Goal: Contribute content: Contribute content

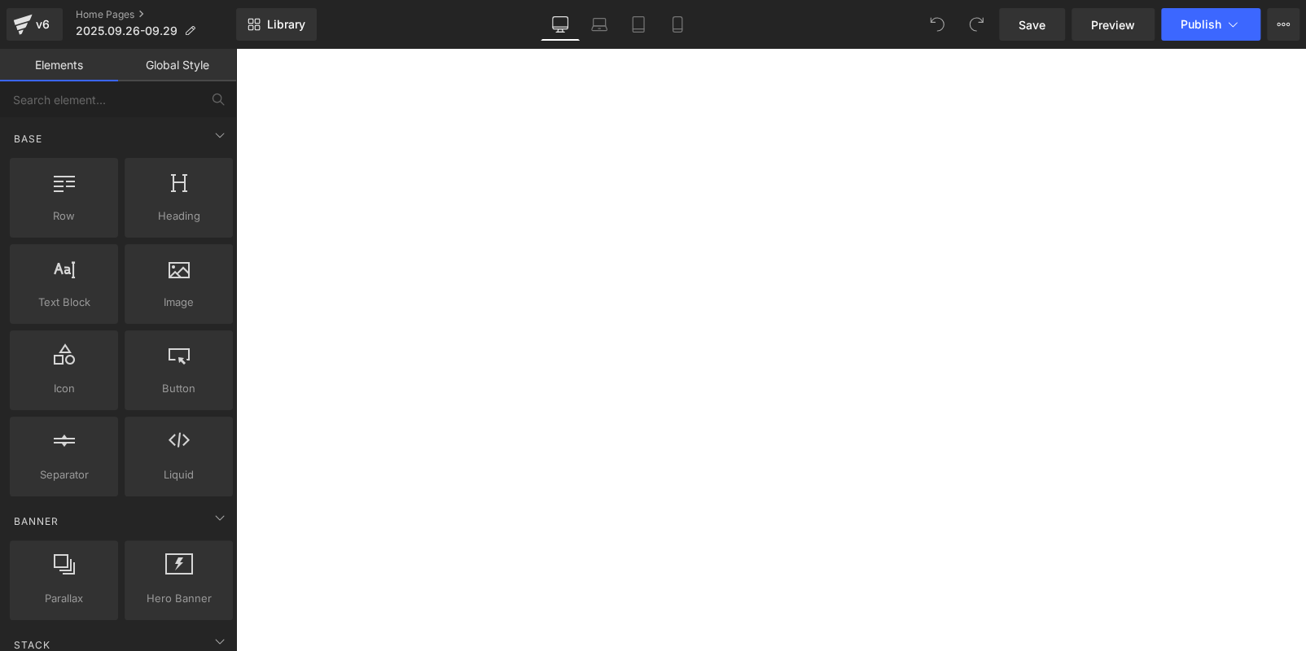
scroll to position [489, 0]
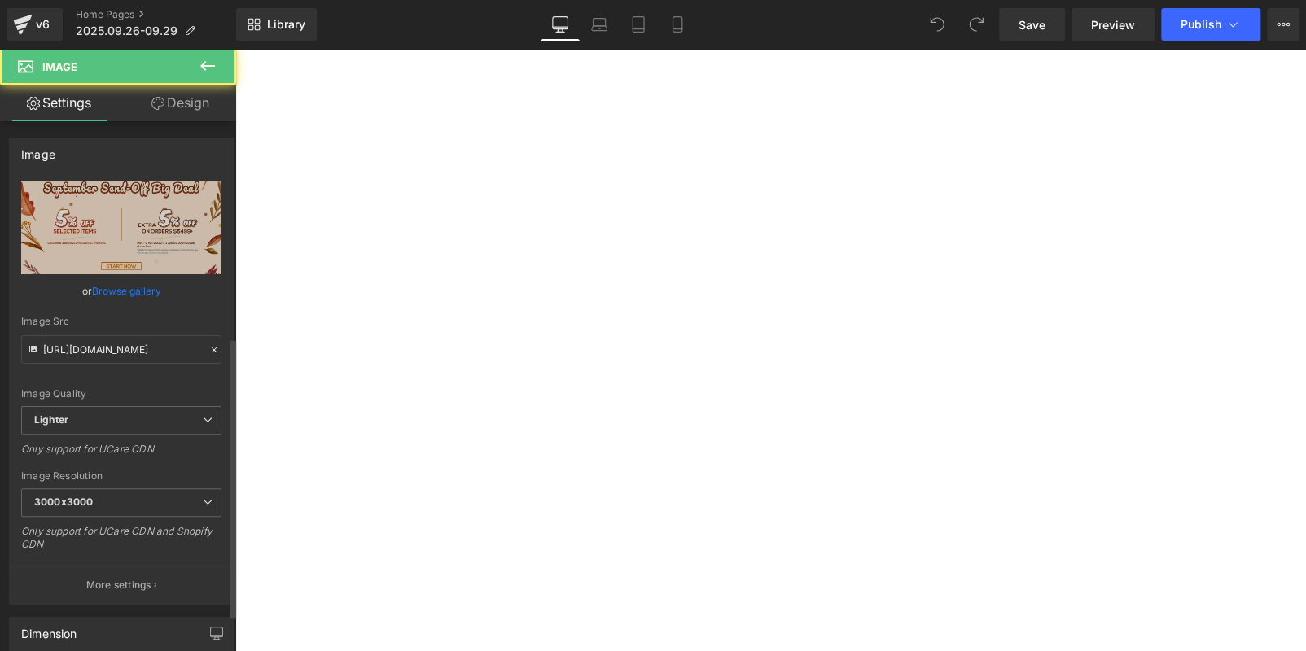
scroll to position [407, 0]
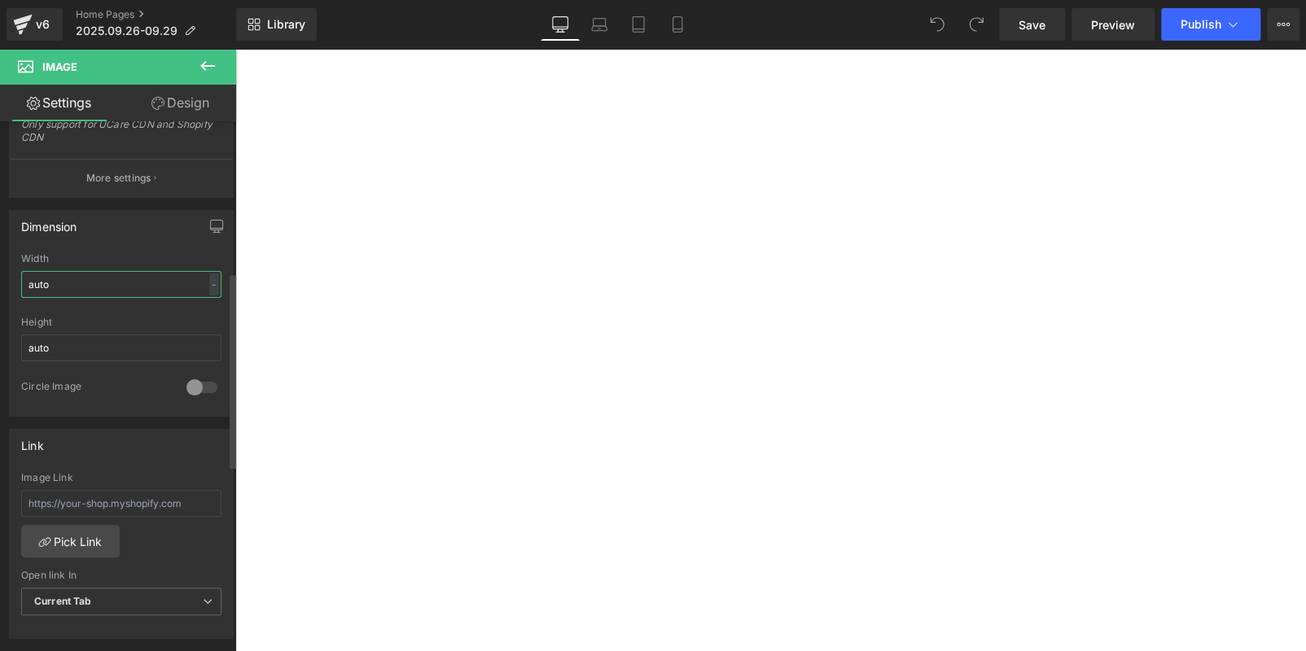
click at [121, 280] on input "auto" at bounding box center [121, 284] width 200 height 27
click at [211, 279] on div "-" at bounding box center [214, 285] width 10 height 22
click at [209, 301] on li "%" at bounding box center [210, 310] width 20 height 24
click at [111, 283] on input "auto" at bounding box center [121, 284] width 200 height 27
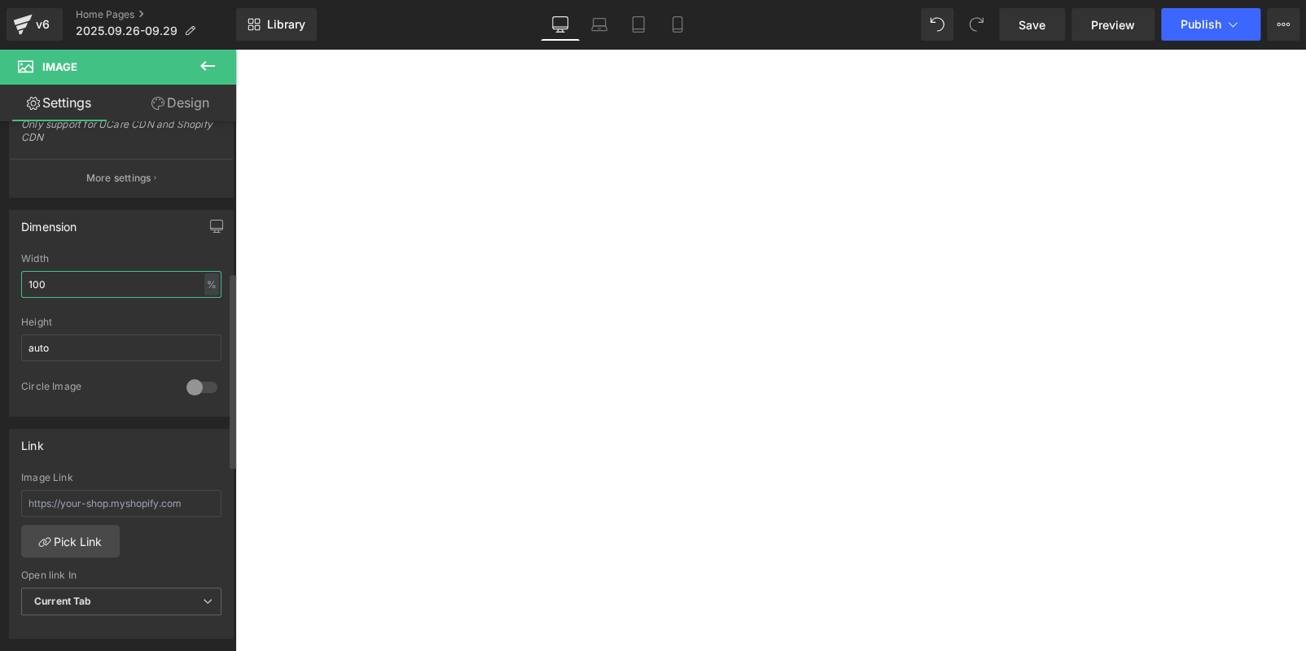
scroll to position [0, 0]
type input "100"
click at [1207, 27] on span "Publish" at bounding box center [1201, 24] width 41 height 13
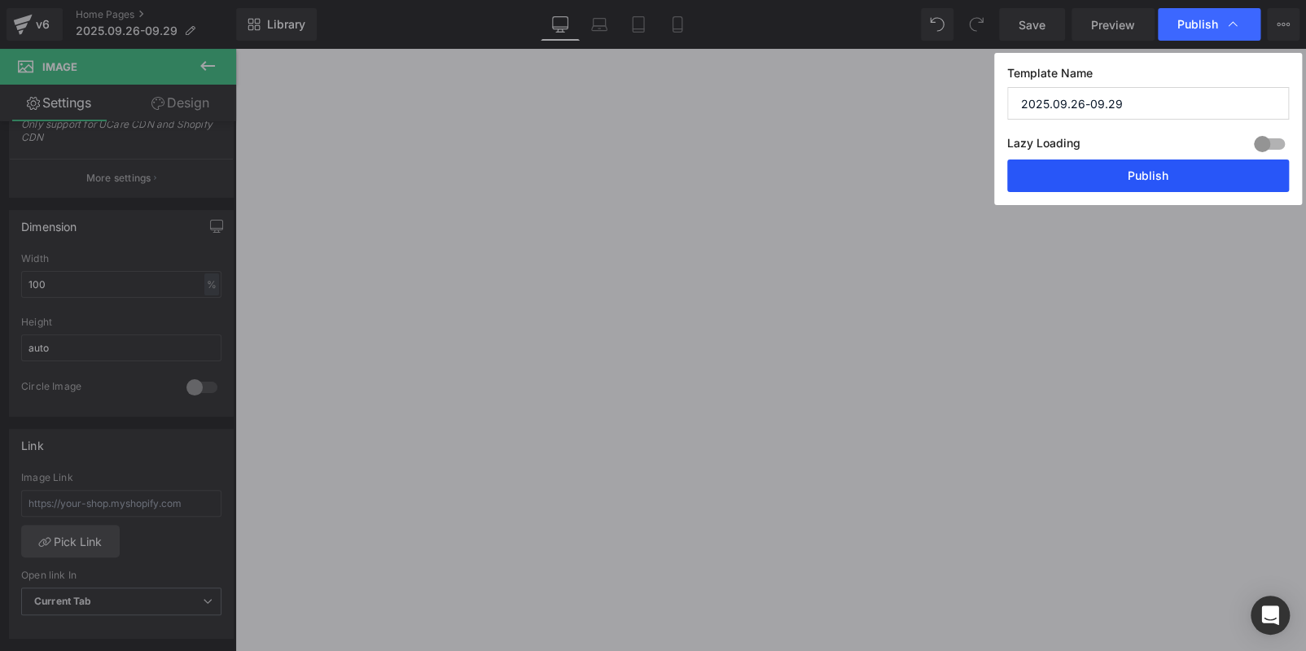
drag, startPoint x: 1142, startPoint y: 178, endPoint x: 568, endPoint y: 343, distance: 597.2
click at [1142, 178] on button "Publish" at bounding box center [1148, 176] width 282 height 33
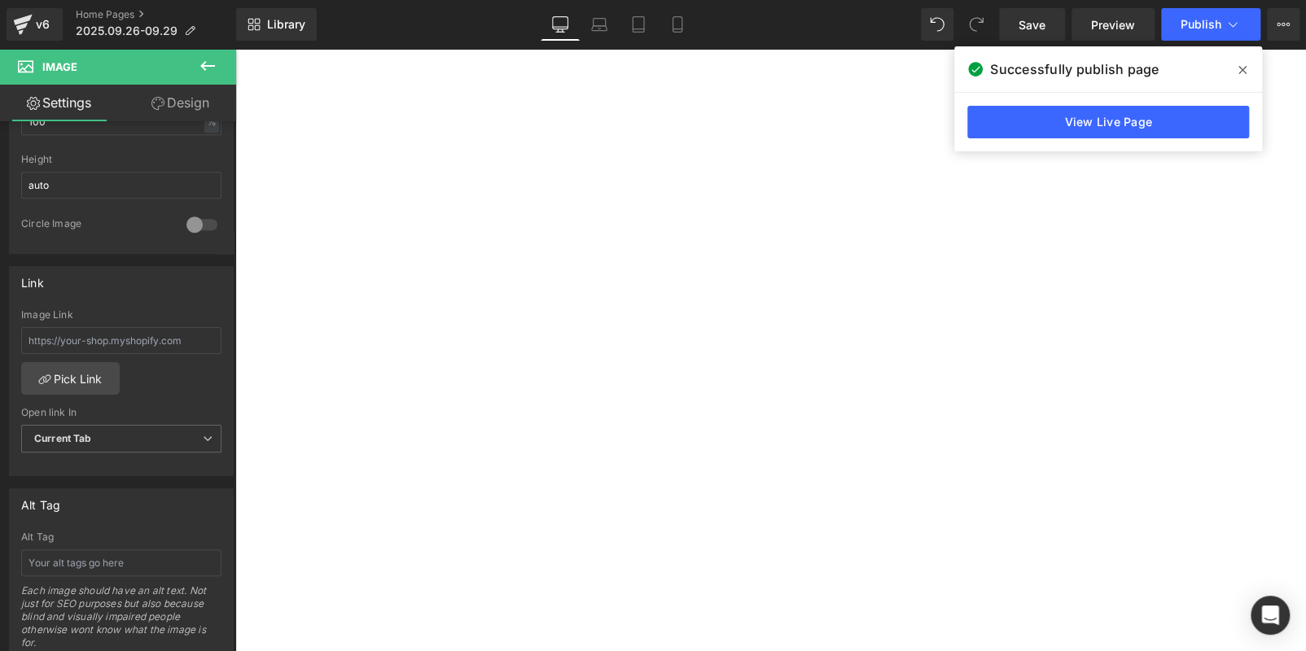
scroll to position [732, 0]
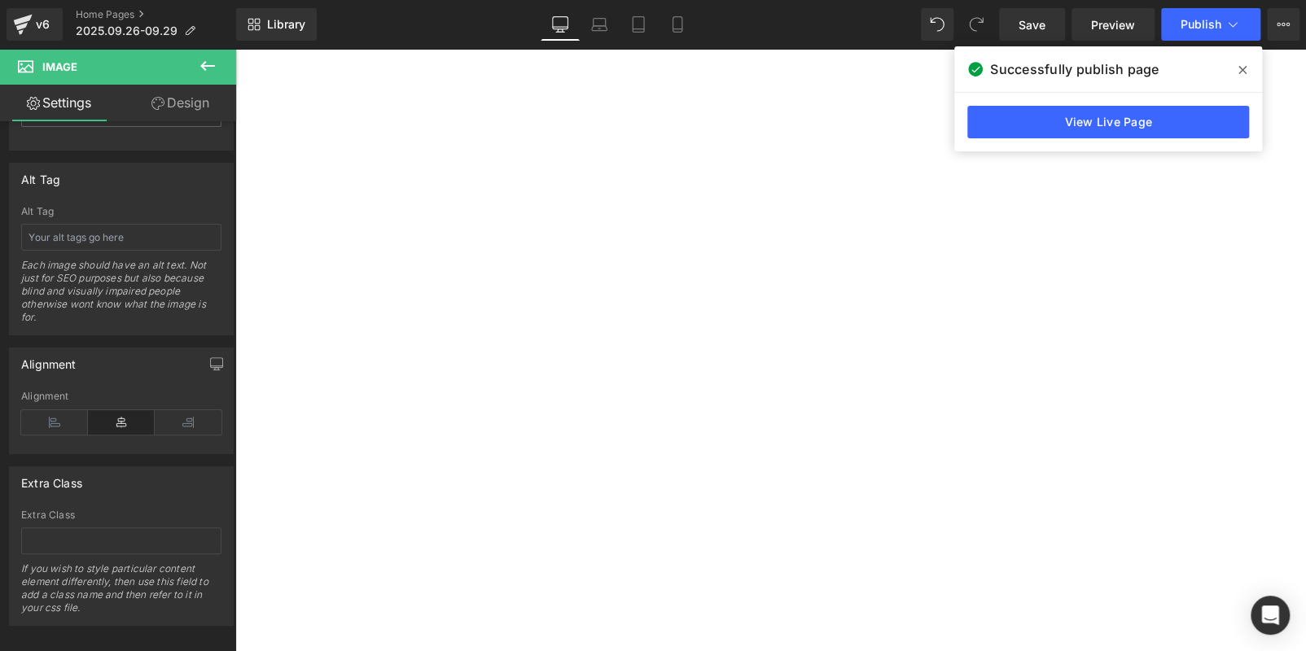
click at [209, 60] on icon at bounding box center [208, 66] width 20 height 20
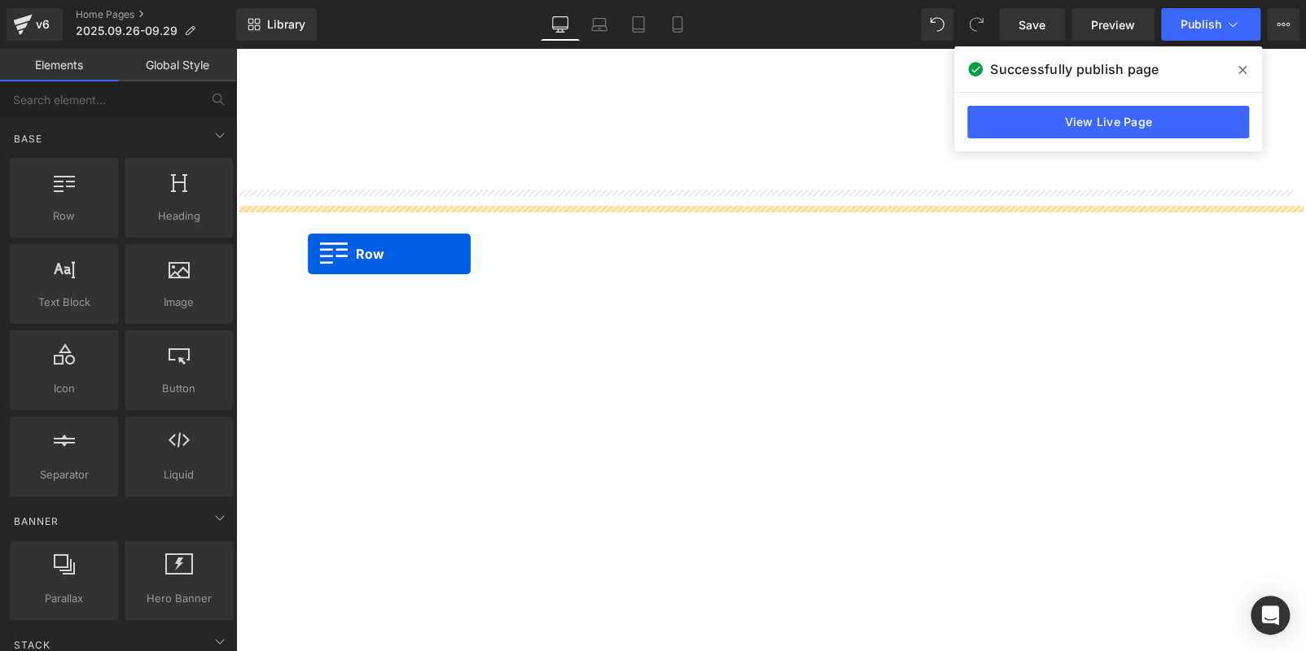
drag, startPoint x: 336, startPoint y: 265, endPoint x: 308, endPoint y: 254, distance: 29.6
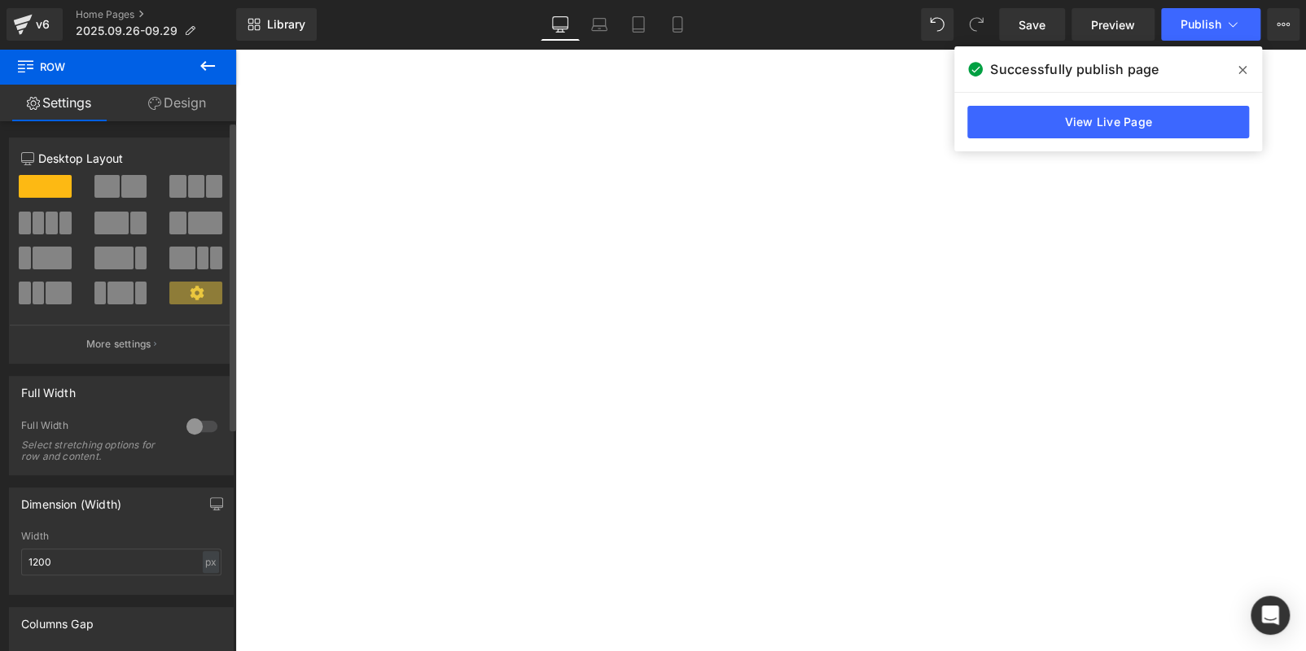
click at [184, 425] on div at bounding box center [201, 427] width 39 height 26
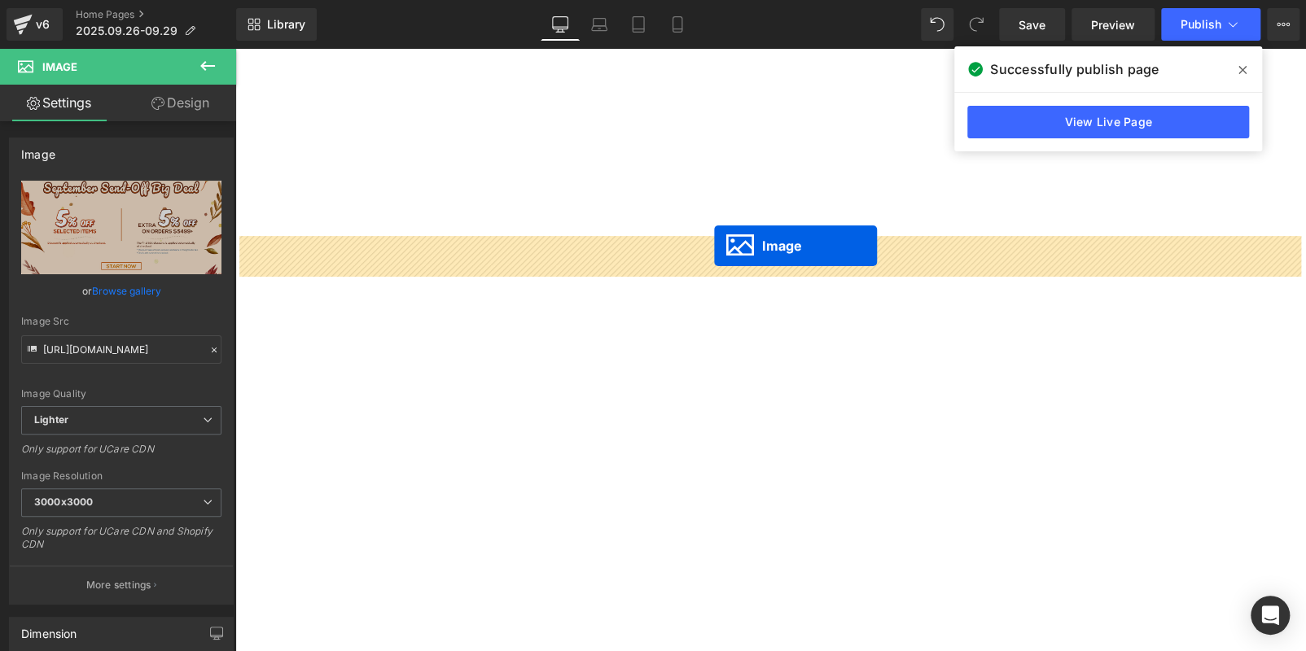
drag, startPoint x: 737, startPoint y: 614, endPoint x: 714, endPoint y: 246, distance: 368.8
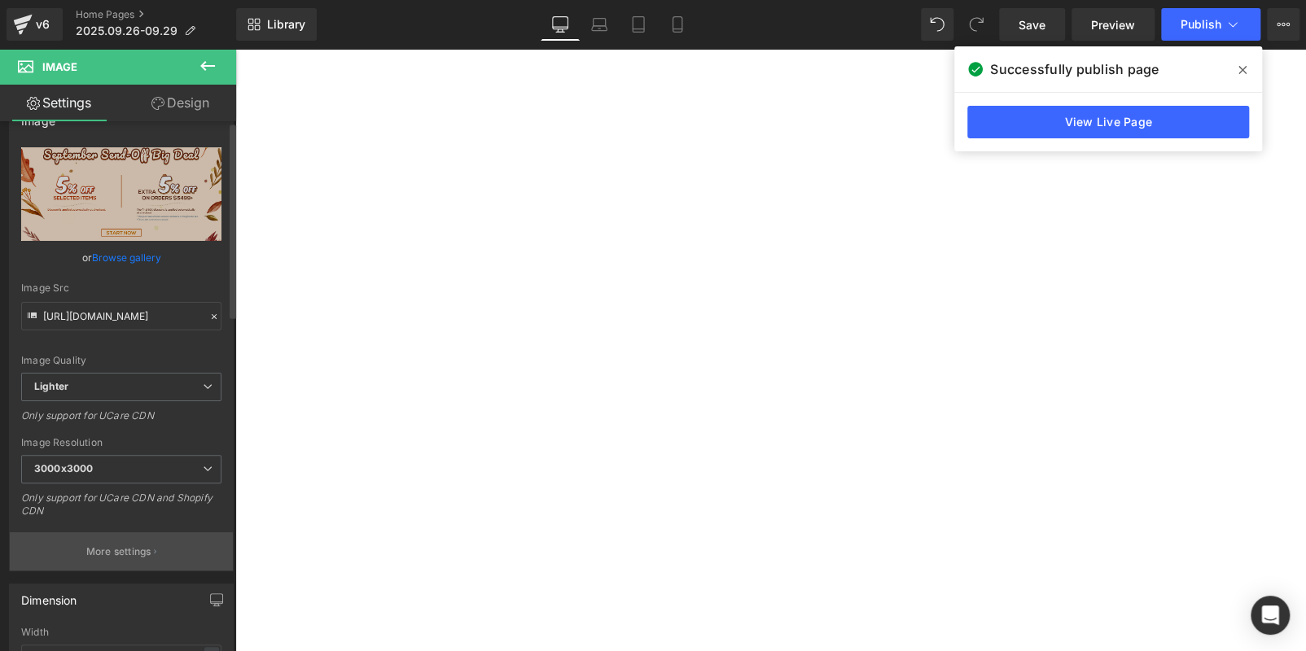
scroll to position [325, 0]
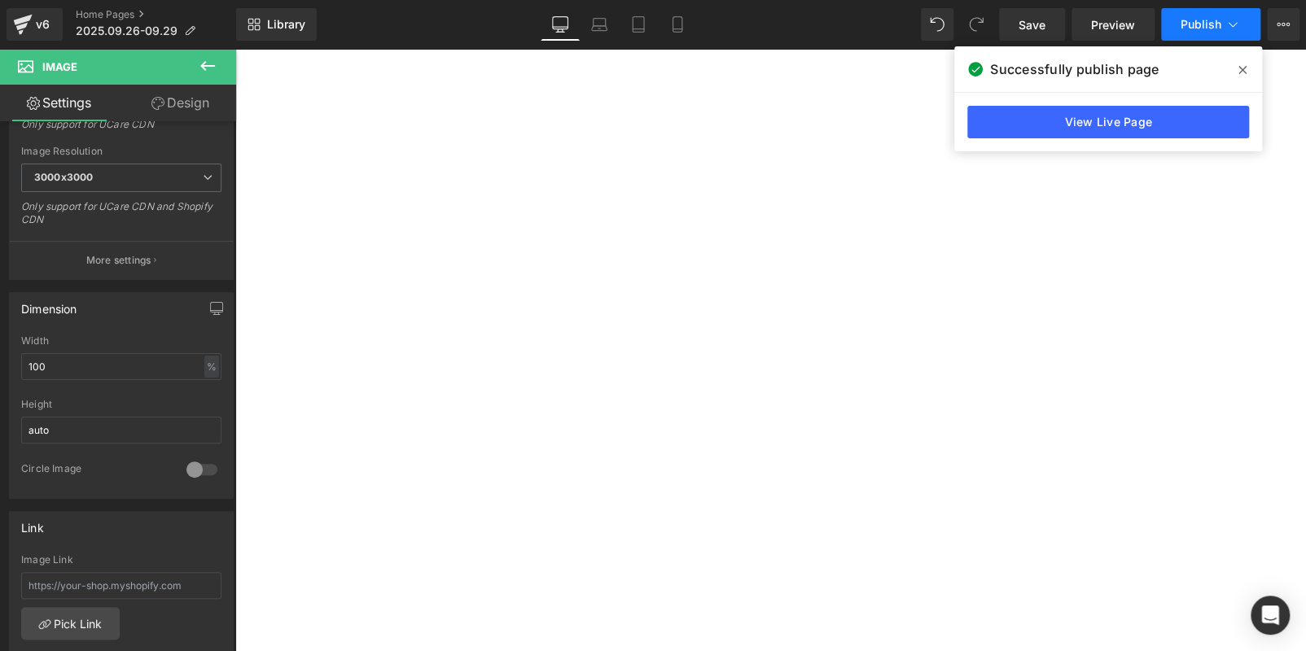
click at [1209, 33] on button "Publish" at bounding box center [1210, 24] width 99 height 33
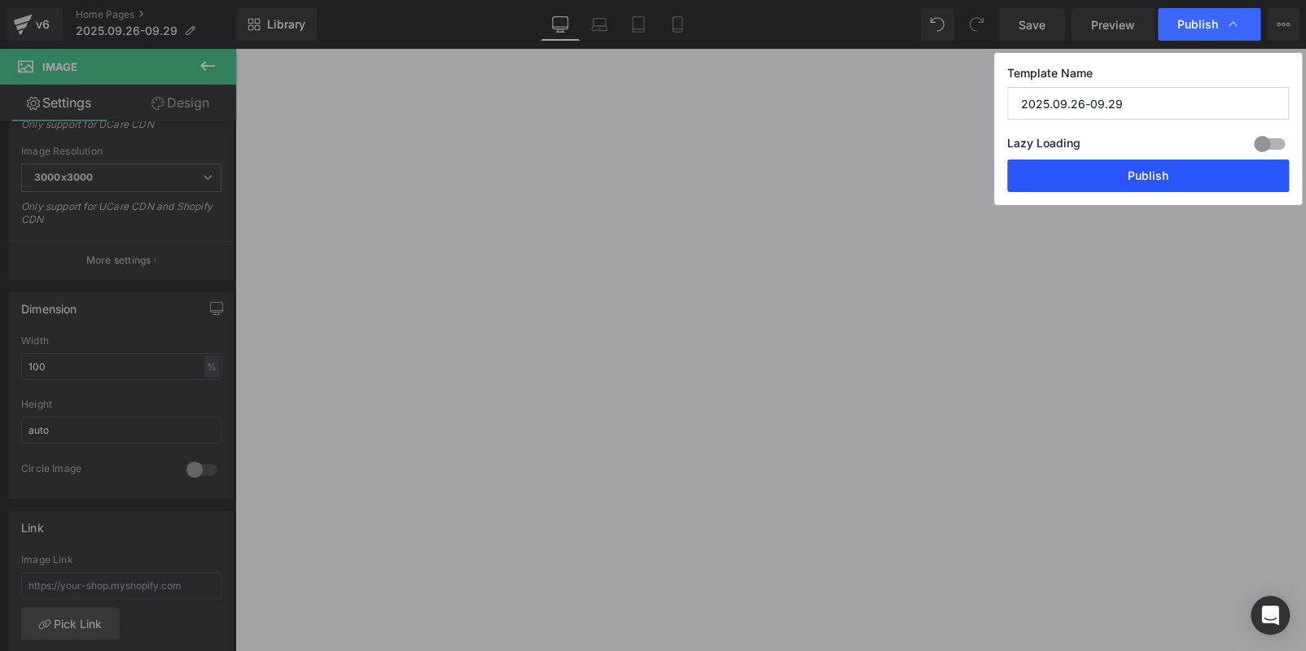
click at [1131, 185] on button "Publish" at bounding box center [1148, 176] width 282 height 33
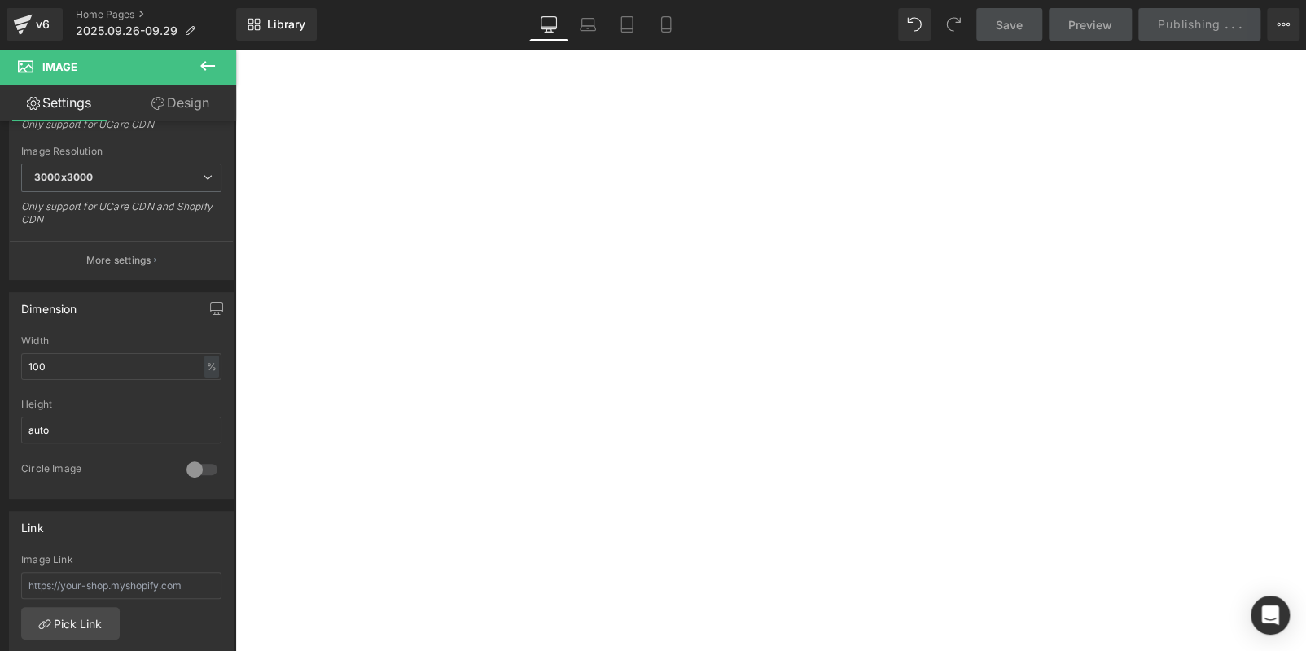
scroll to position [651, 0]
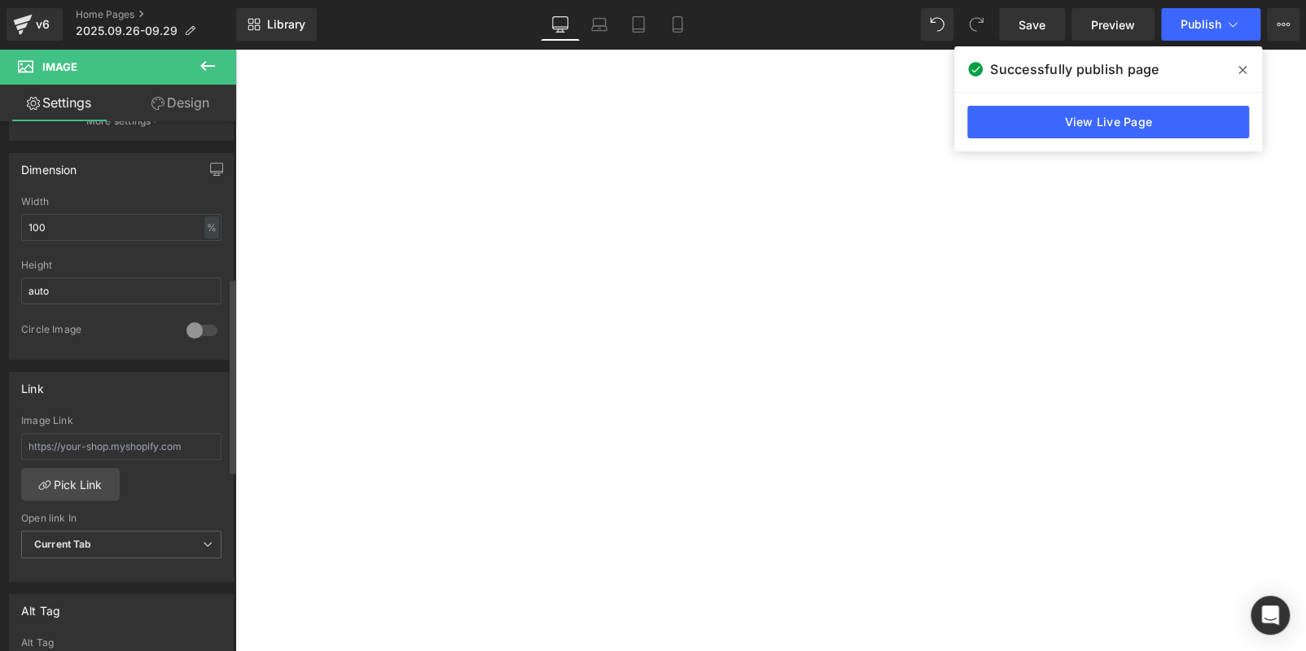
scroll to position [489, 0]
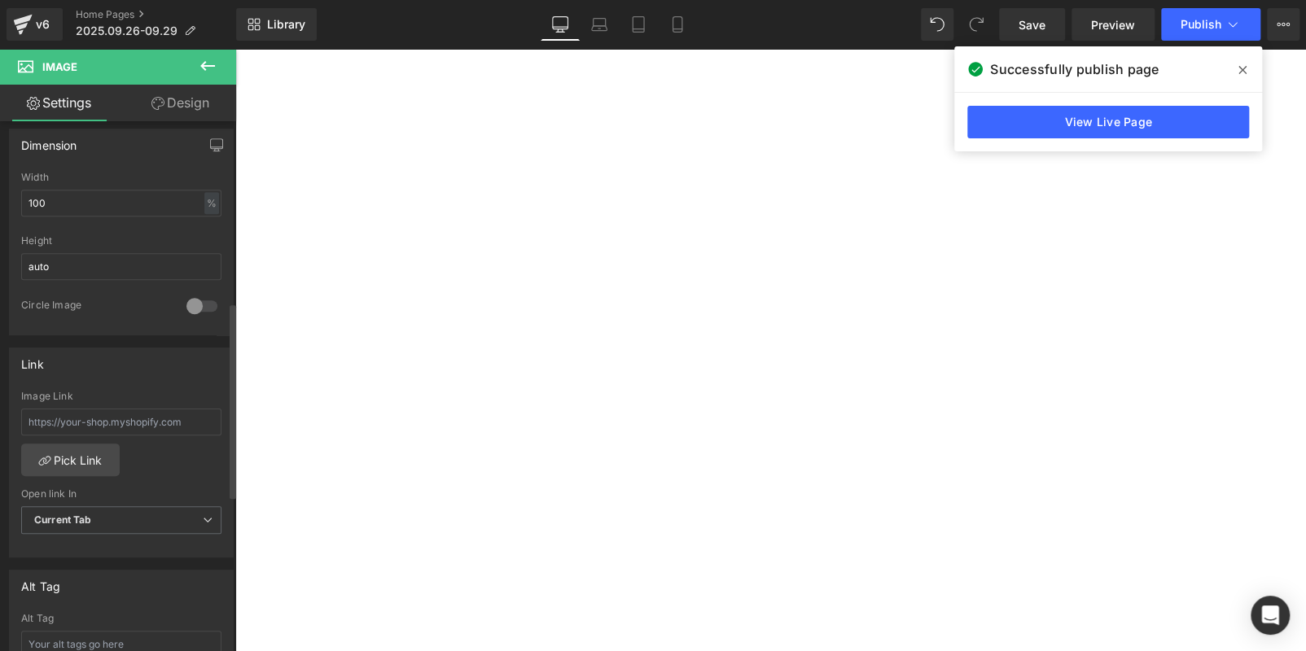
click at [205, 302] on div at bounding box center [201, 306] width 39 height 26
click at [189, 302] on div at bounding box center [201, 306] width 39 height 26
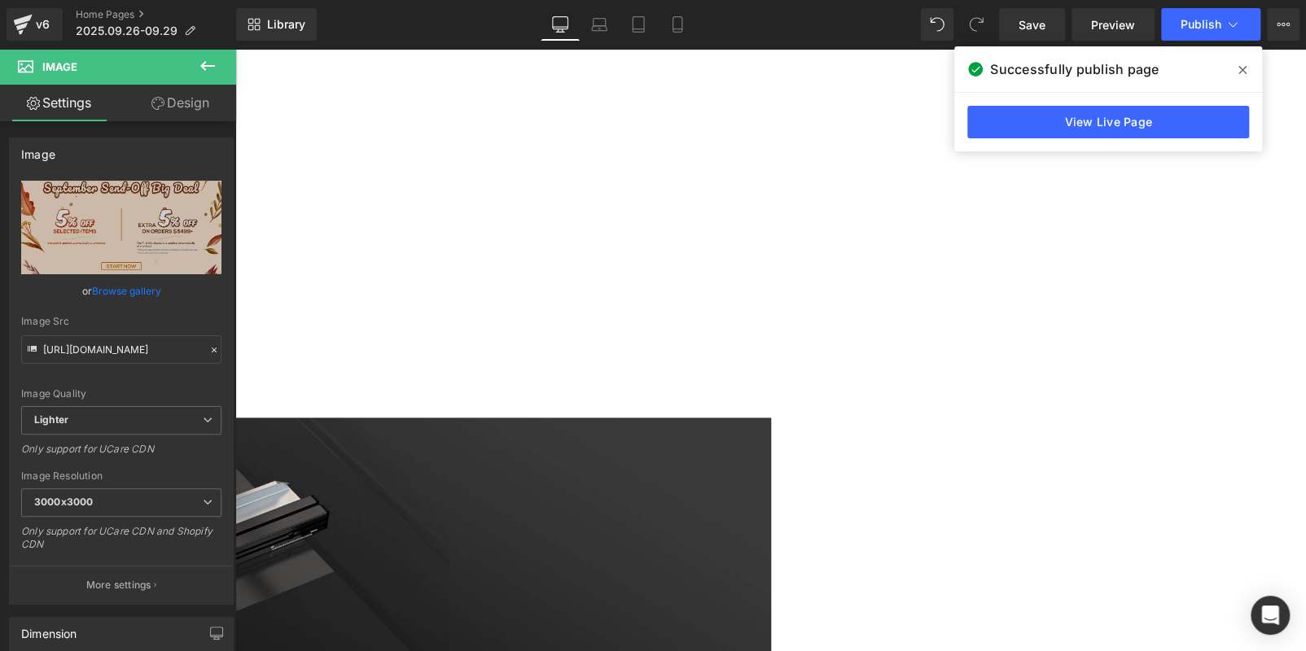
scroll to position [2279, 0]
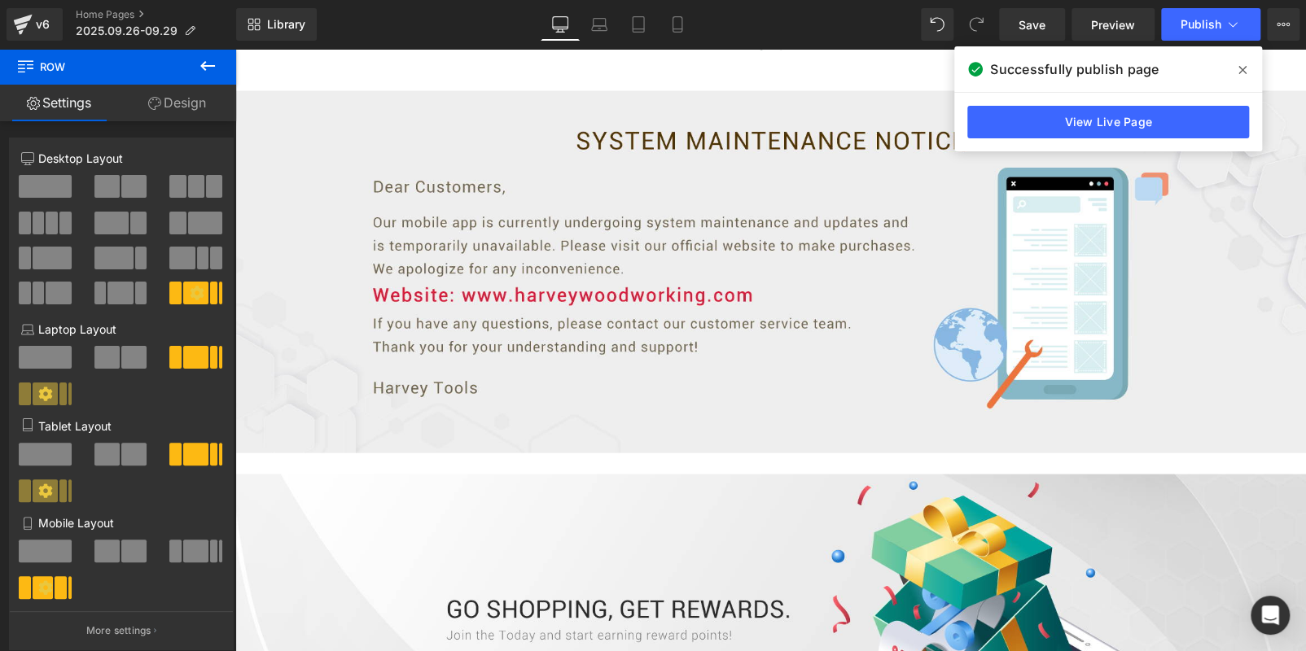
scroll to position [4967, 0]
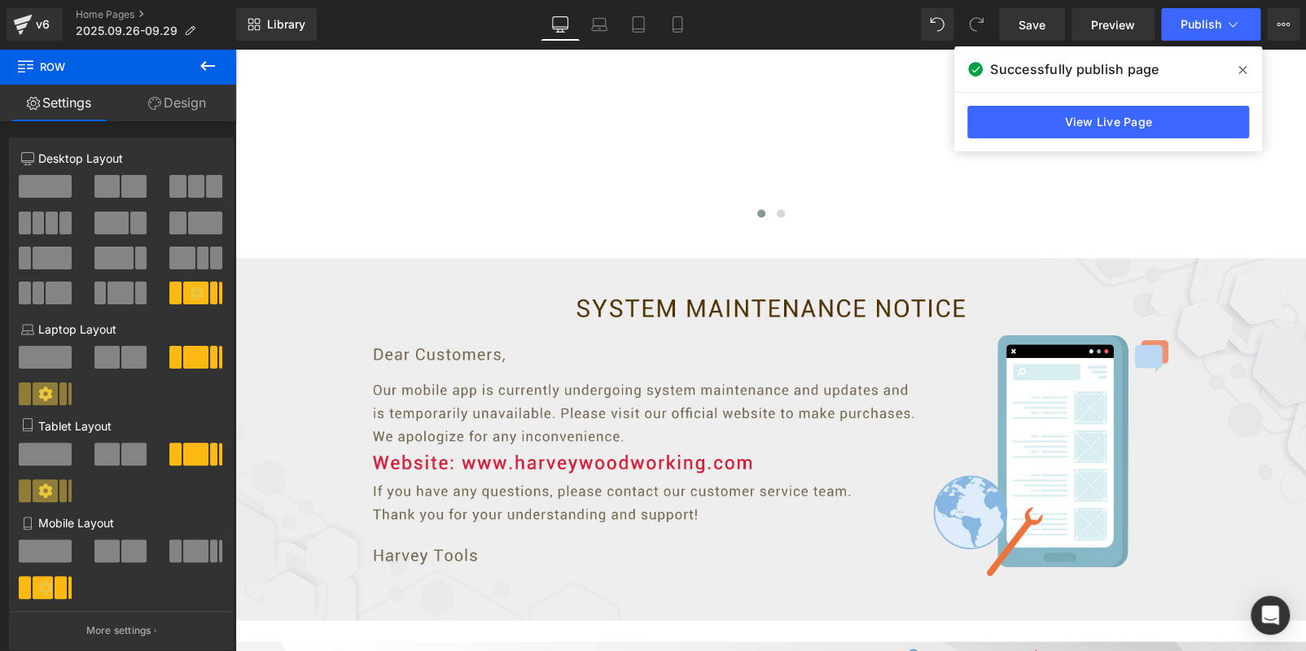
click at [758, 264] on img at bounding box center [770, 439] width 1071 height 362
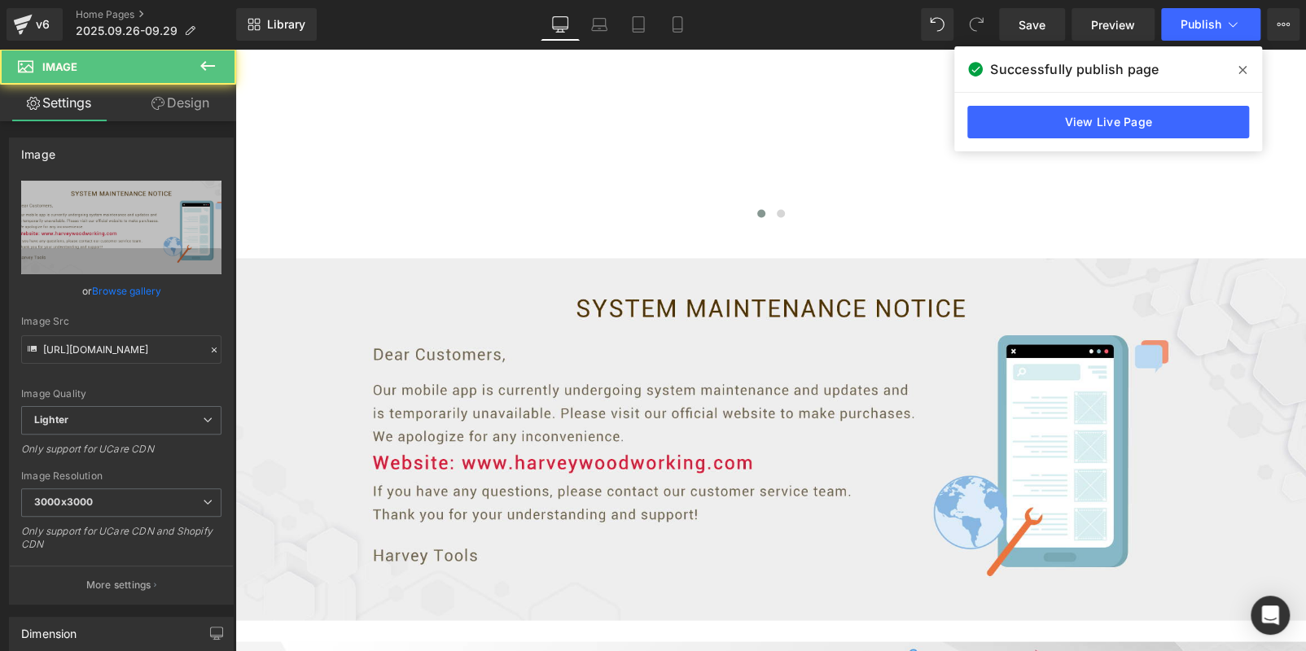
click at [235, 49] on icon at bounding box center [235, 49] width 0 height 0
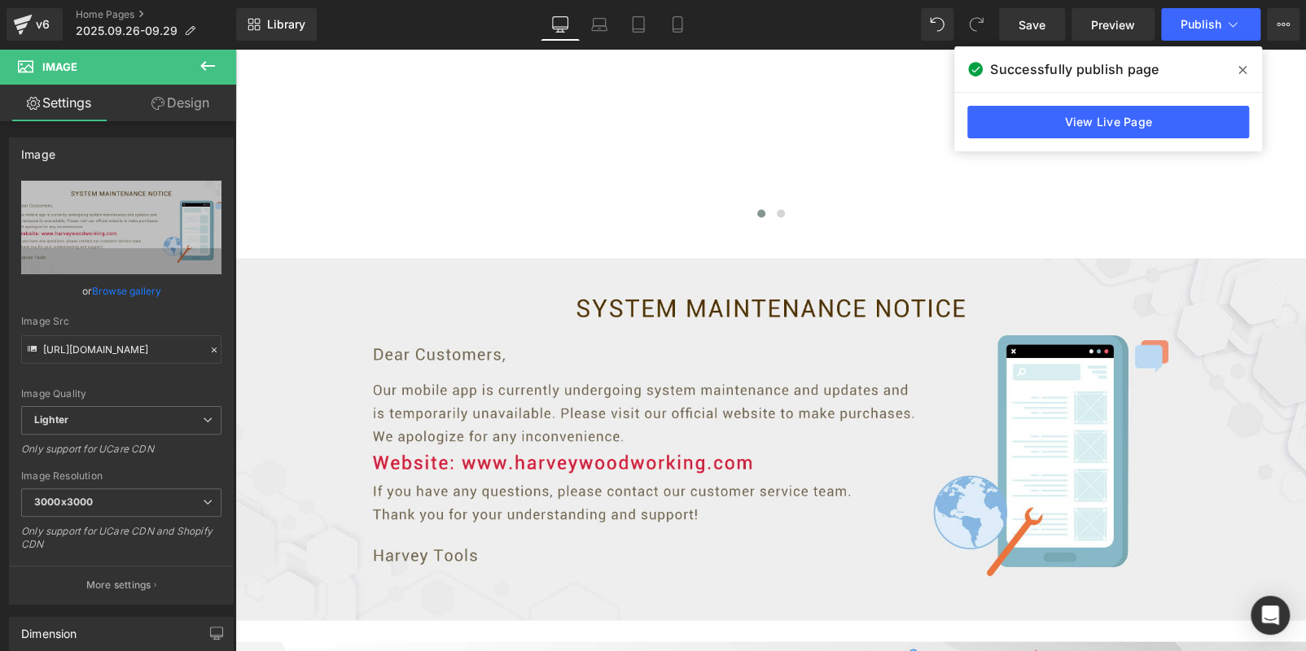
click at [235, 49] on icon at bounding box center [235, 49] width 0 height 0
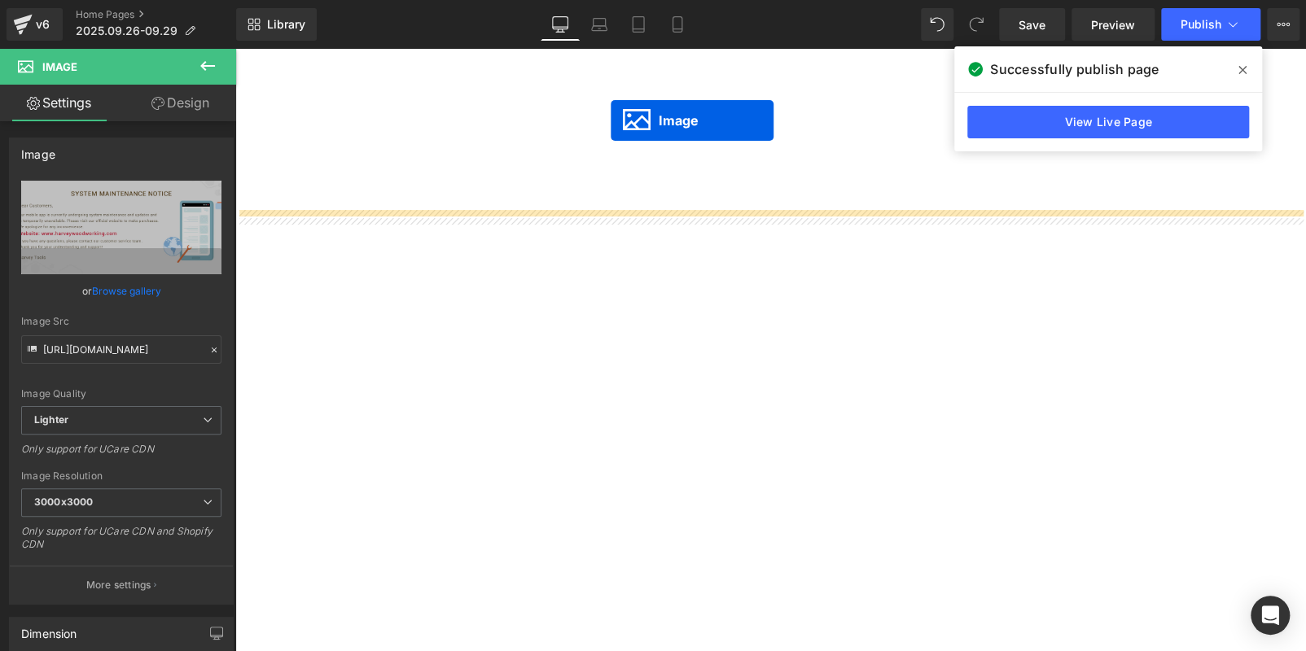
scroll to position [1035, 0]
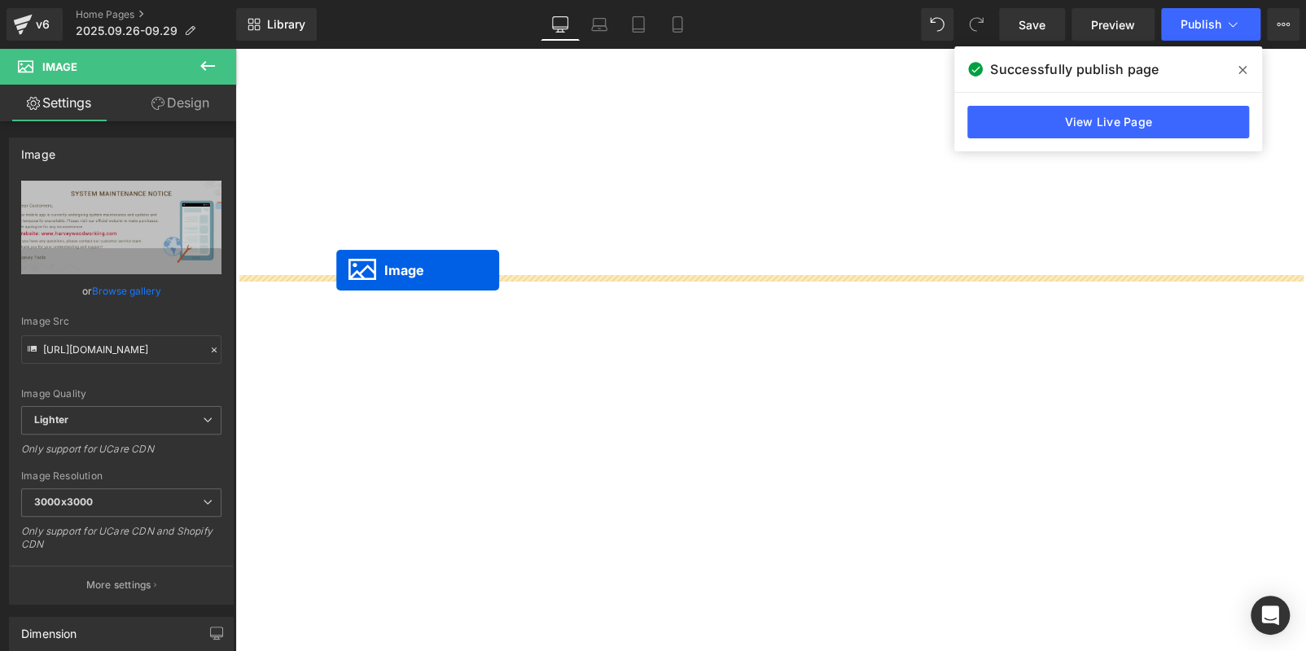
drag, startPoint x: 735, startPoint y: 615, endPoint x: 336, endPoint y: 270, distance: 527.0
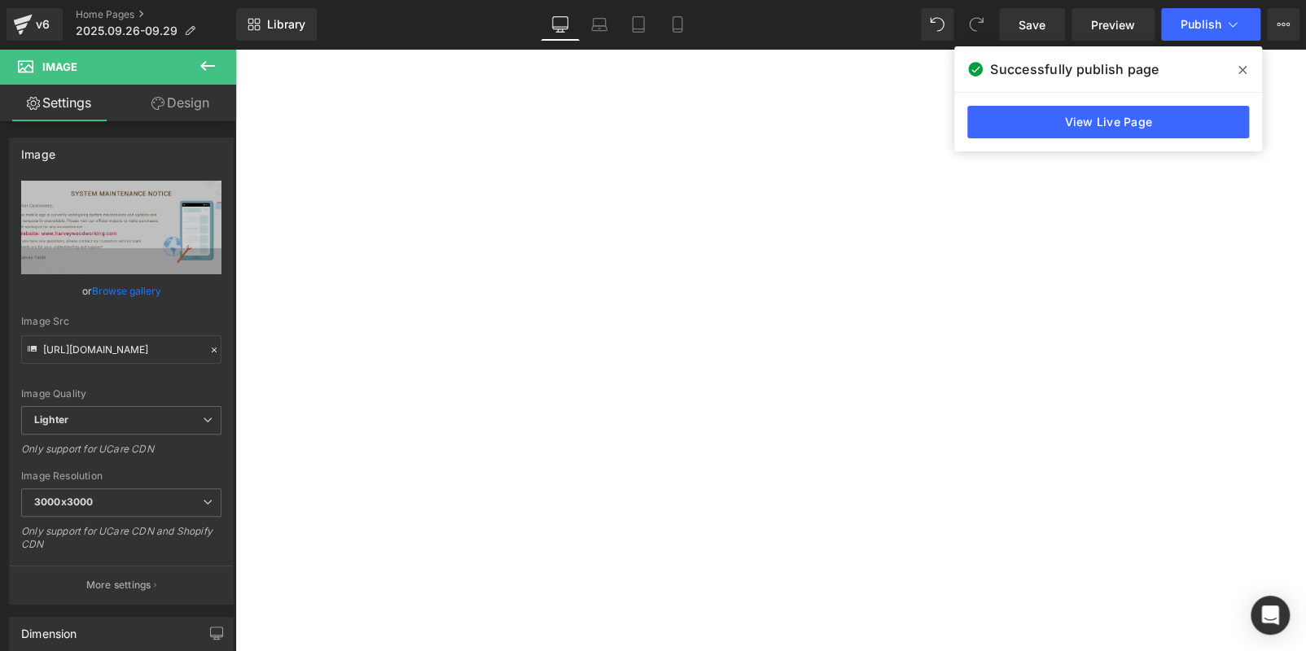
scroll to position [791, 0]
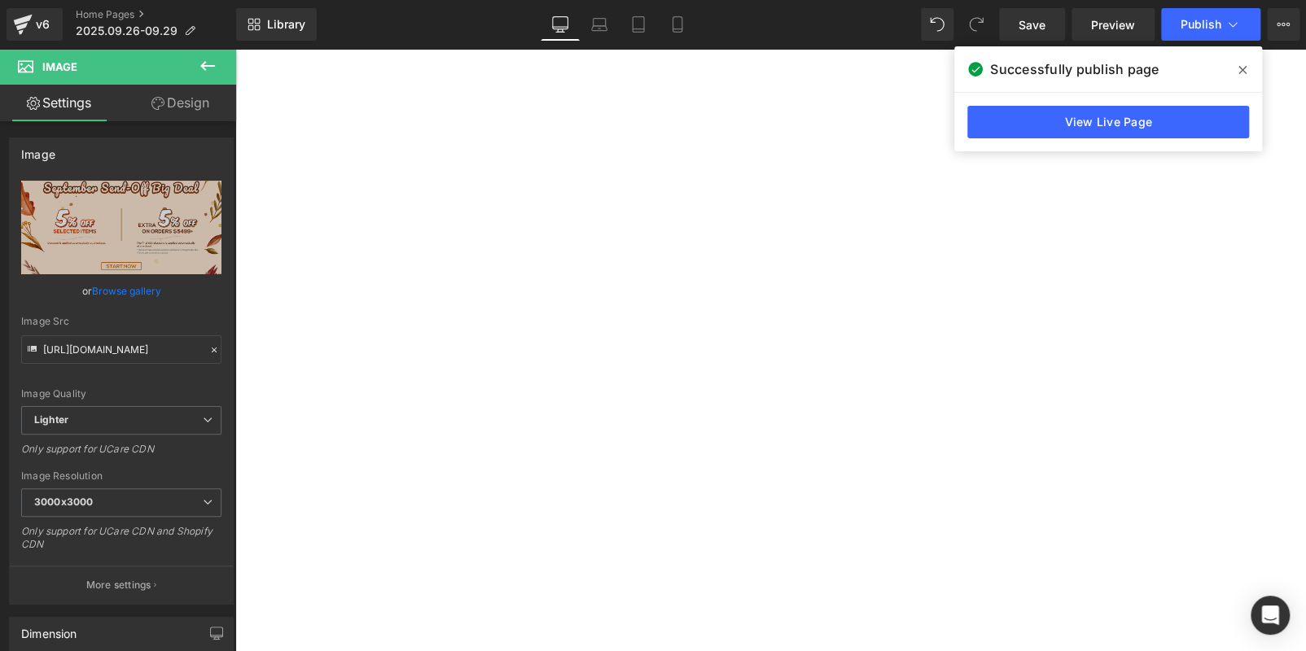
click at [235, 49] on icon at bounding box center [235, 49] width 0 height 0
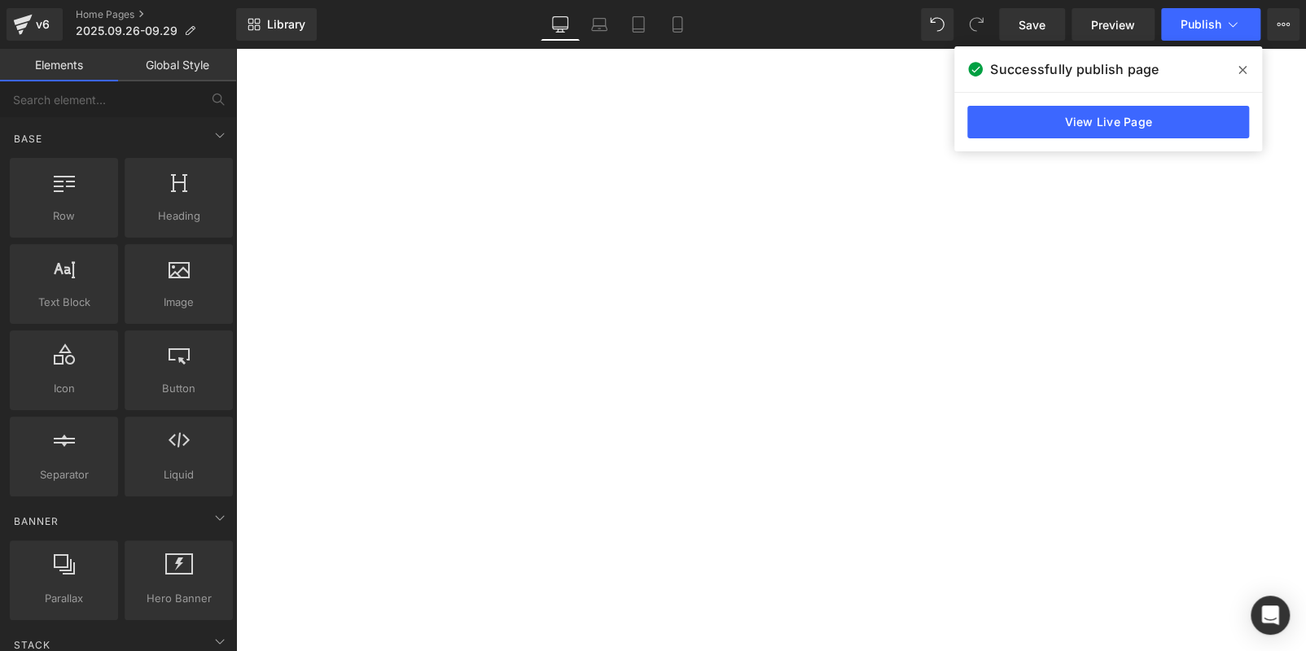
scroll to position [302, 0]
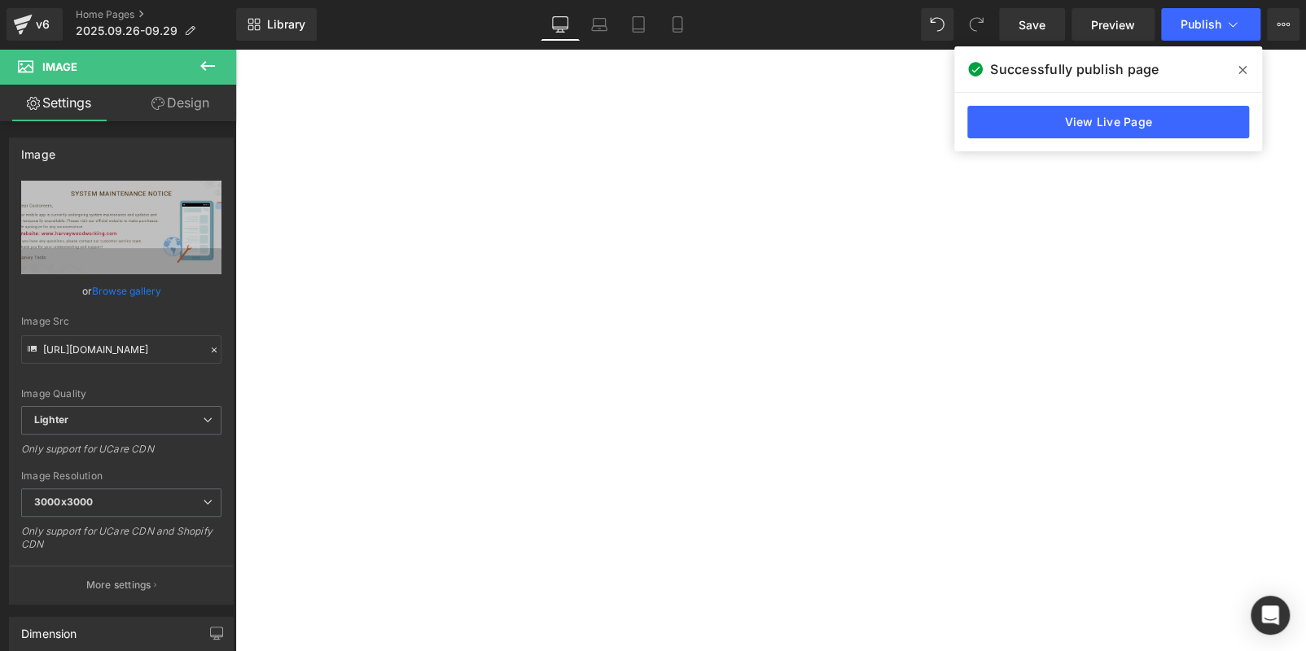
scroll to position [547, 0]
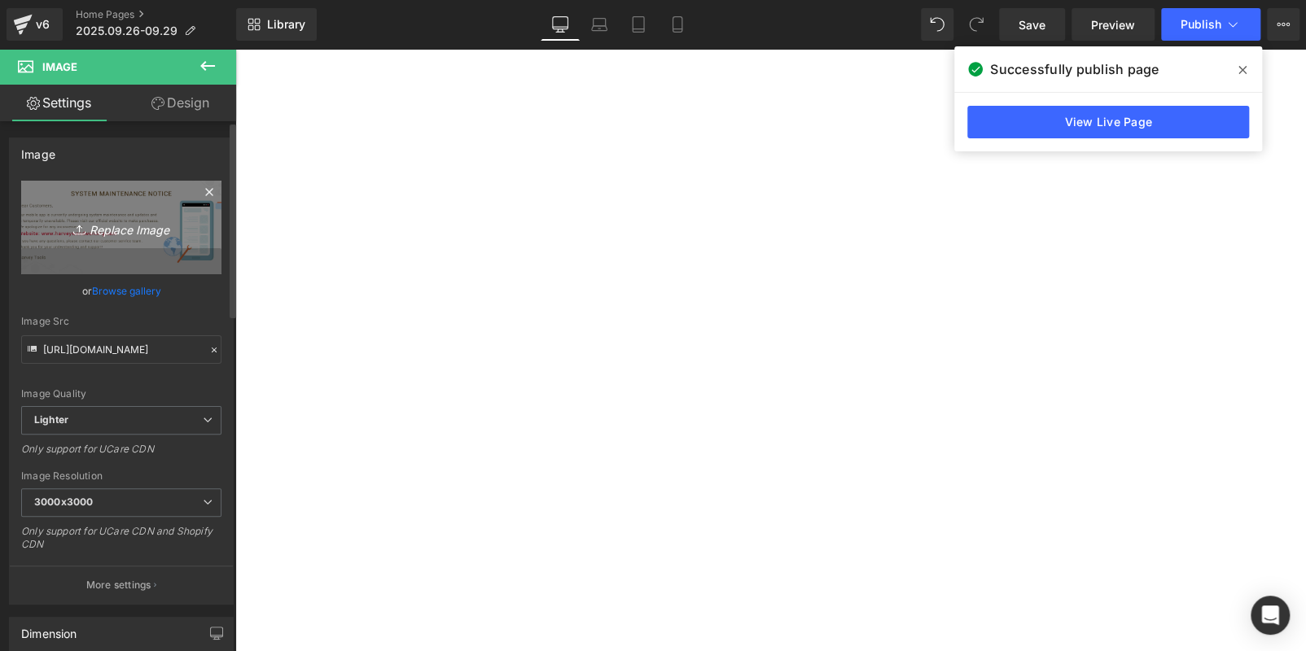
click at [162, 209] on link "Replace Image" at bounding box center [121, 228] width 200 height 94
type input "C:\fakepath\BANNER (2).jpg"
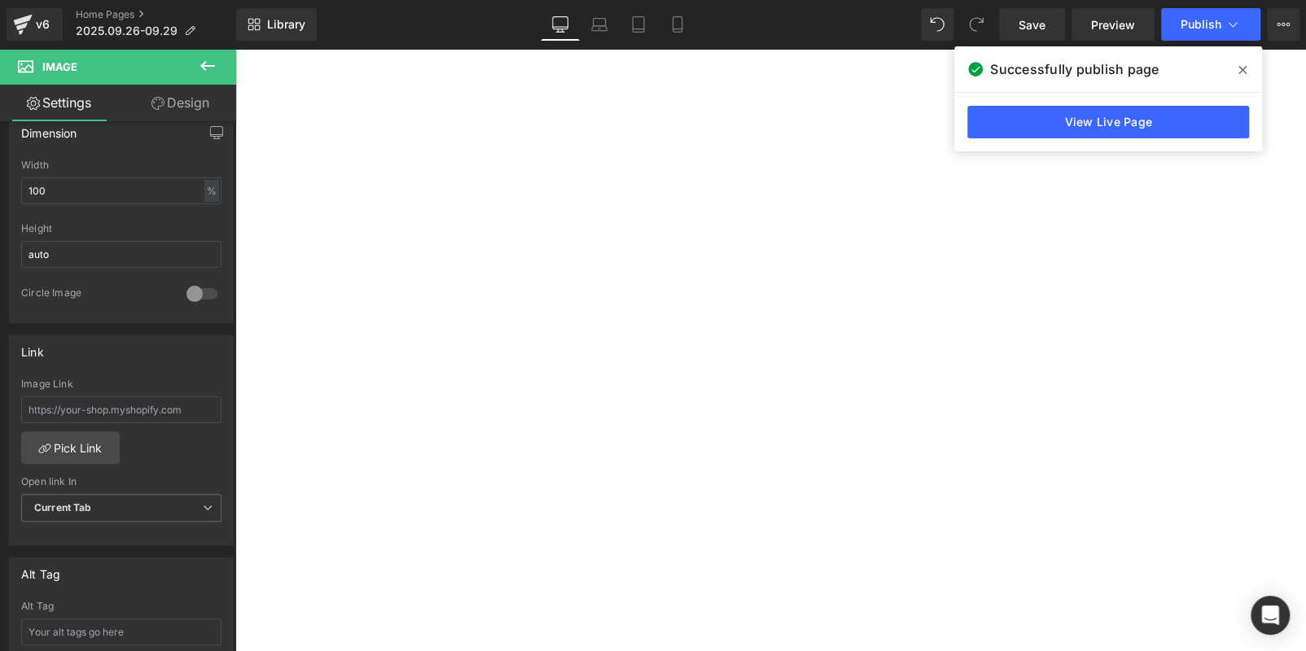
scroll to position [302, 0]
click at [213, 68] on icon at bounding box center [208, 66] width 20 height 20
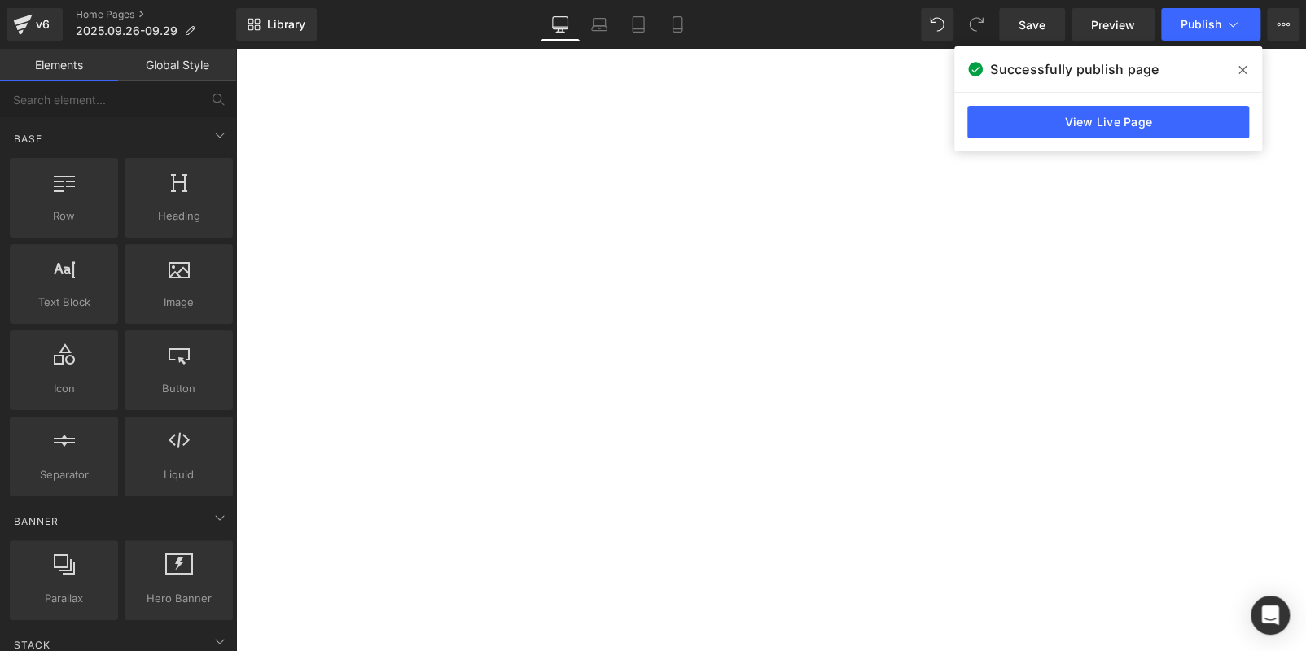
scroll to position [628, 0]
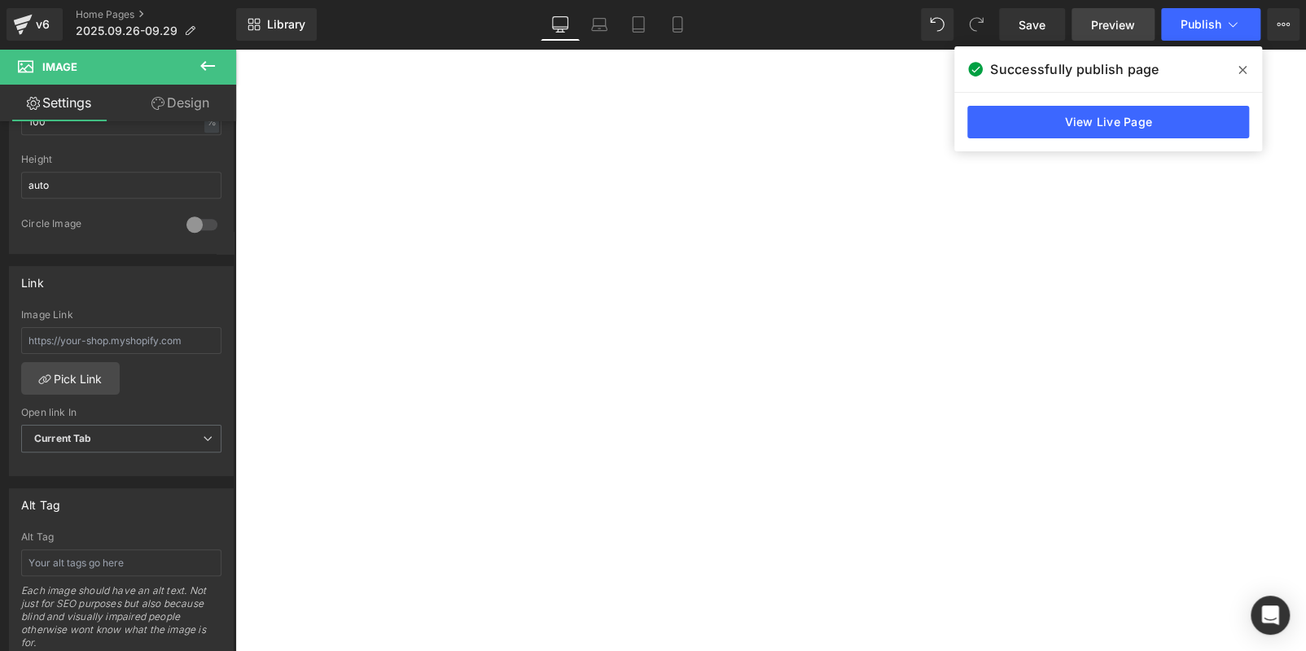
scroll to position [791, 0]
click at [1181, 9] on button "Publish" at bounding box center [1210, 24] width 99 height 33
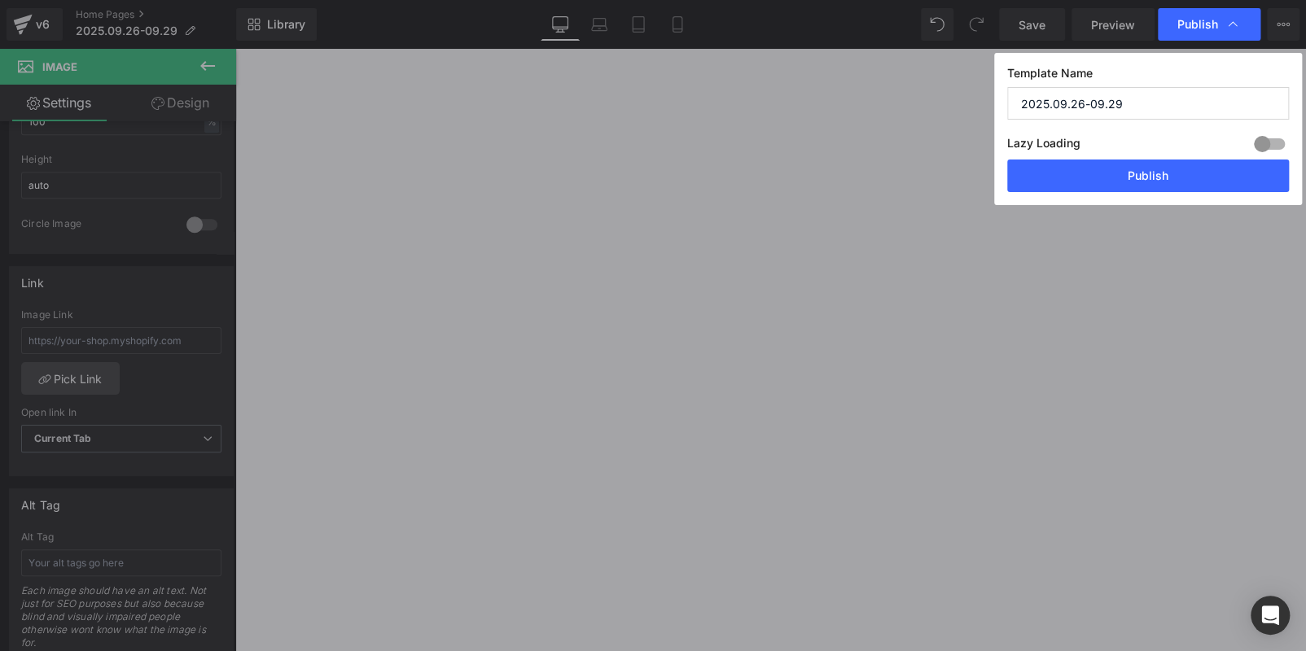
click at [1178, 156] on div "Lazy Loading Build Upgrade plan to unlock" at bounding box center [1148, 146] width 282 height 27
click at [1178, 160] on button "Publish" at bounding box center [1148, 176] width 282 height 33
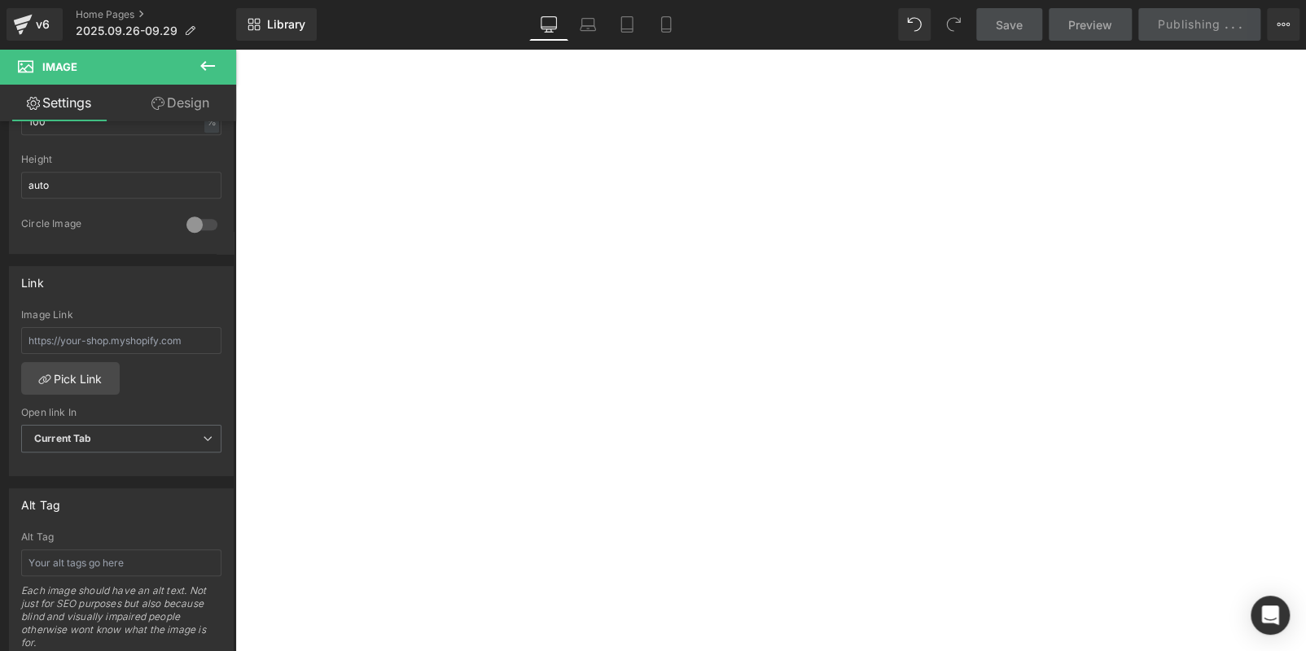
scroll to position [465, 0]
click at [205, 56] on icon at bounding box center [208, 66] width 20 height 20
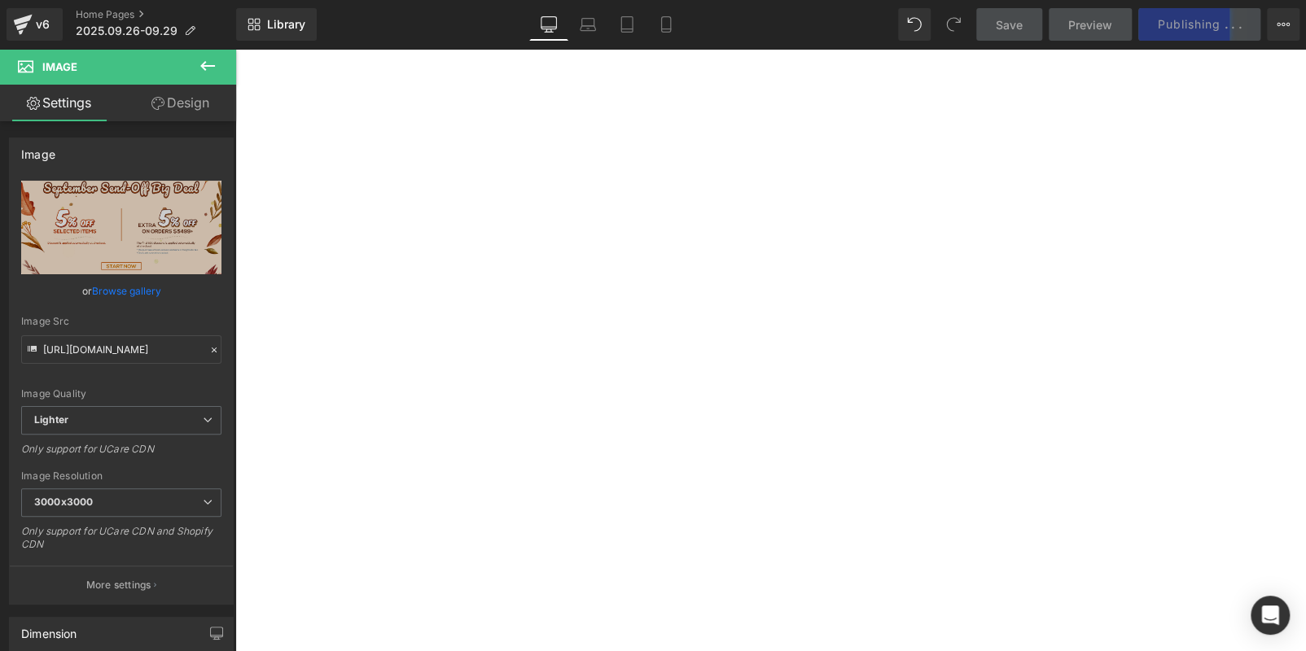
scroll to position [384, 0]
